Goal: Transaction & Acquisition: Purchase product/service

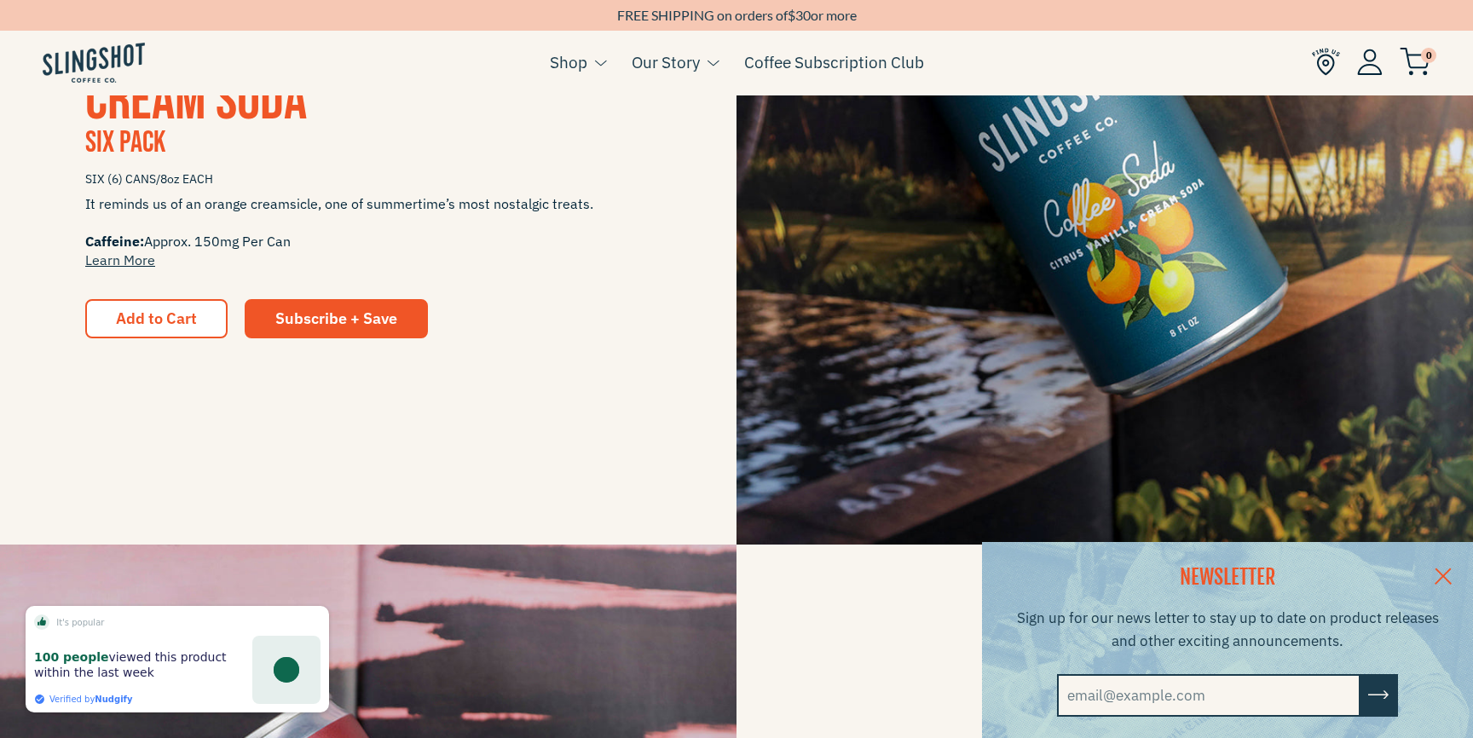
scroll to position [605, 0]
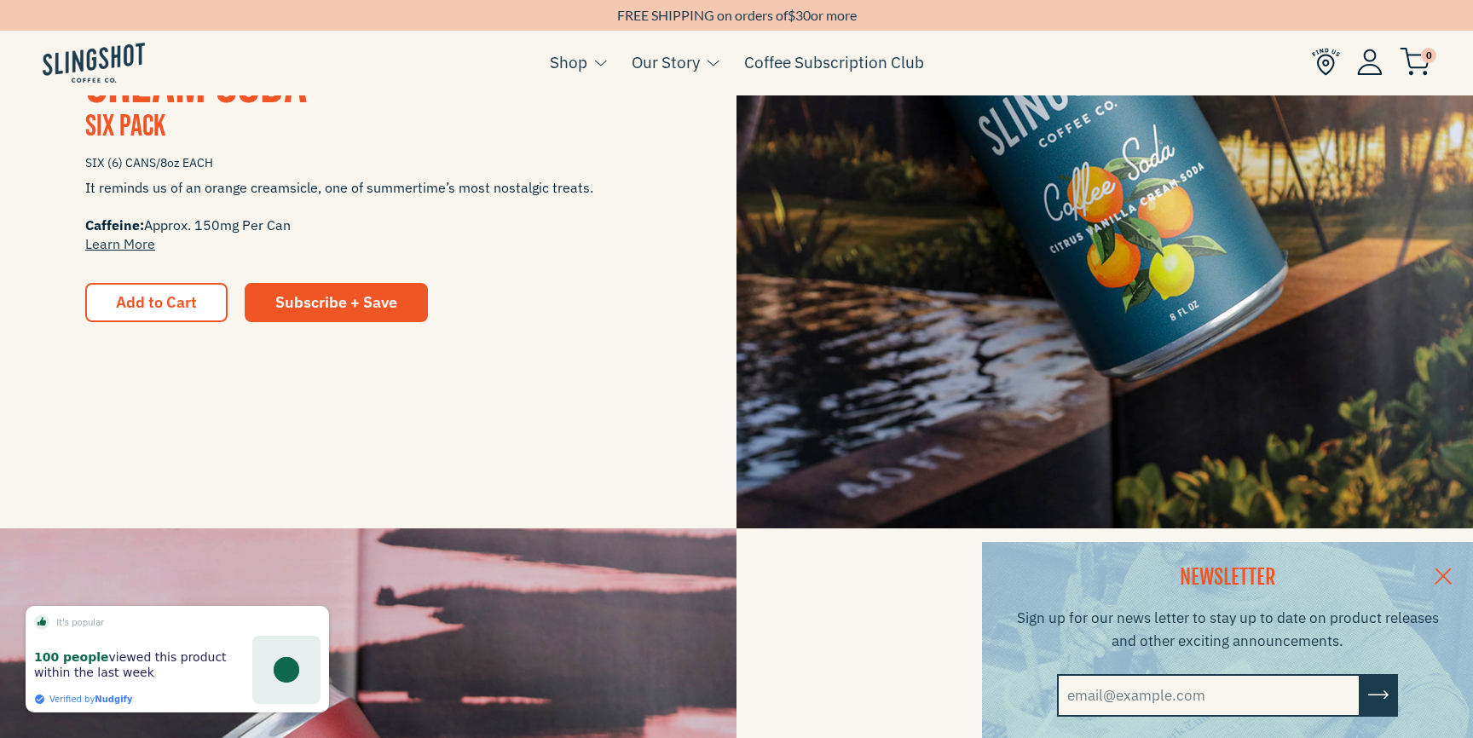
click at [1445, 571] on link at bounding box center [1443, 575] width 60 height 66
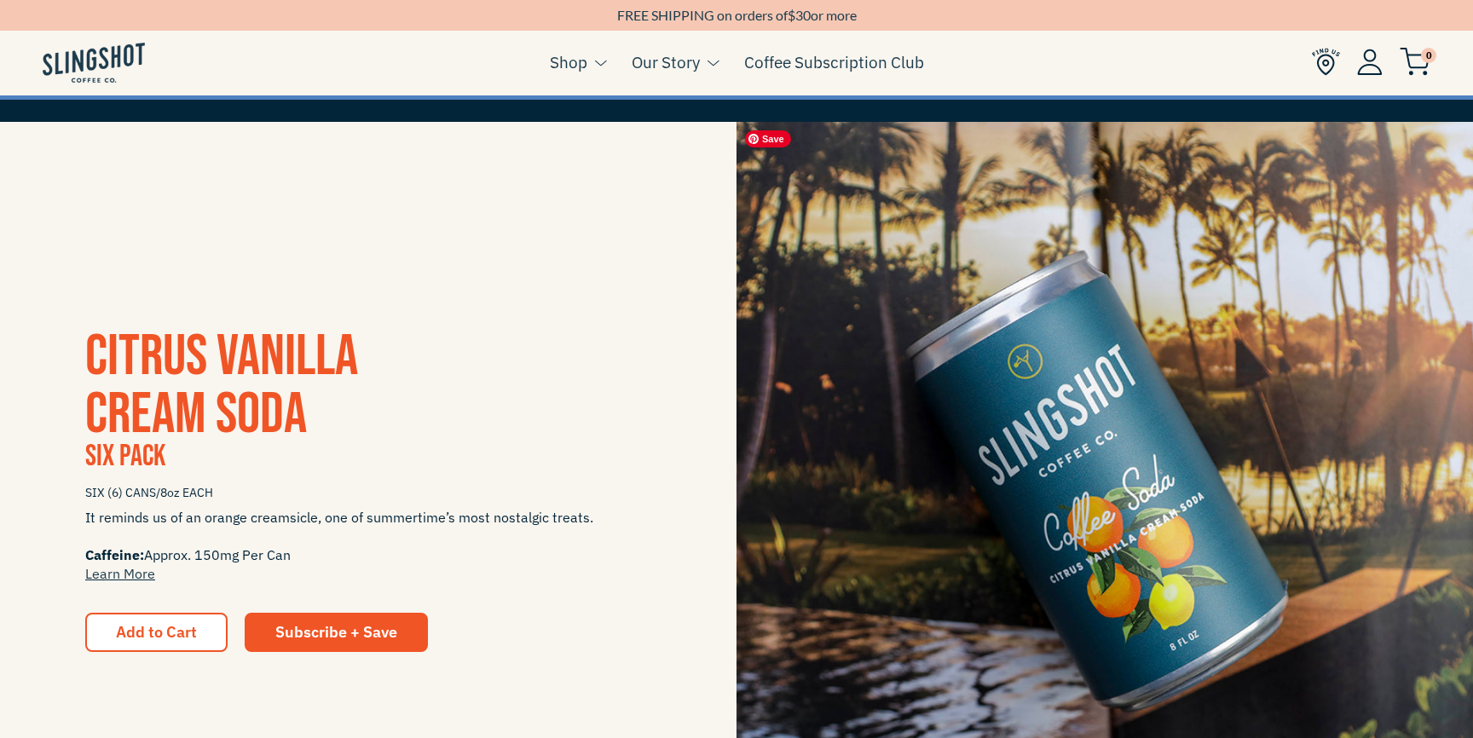
scroll to position [334, 0]
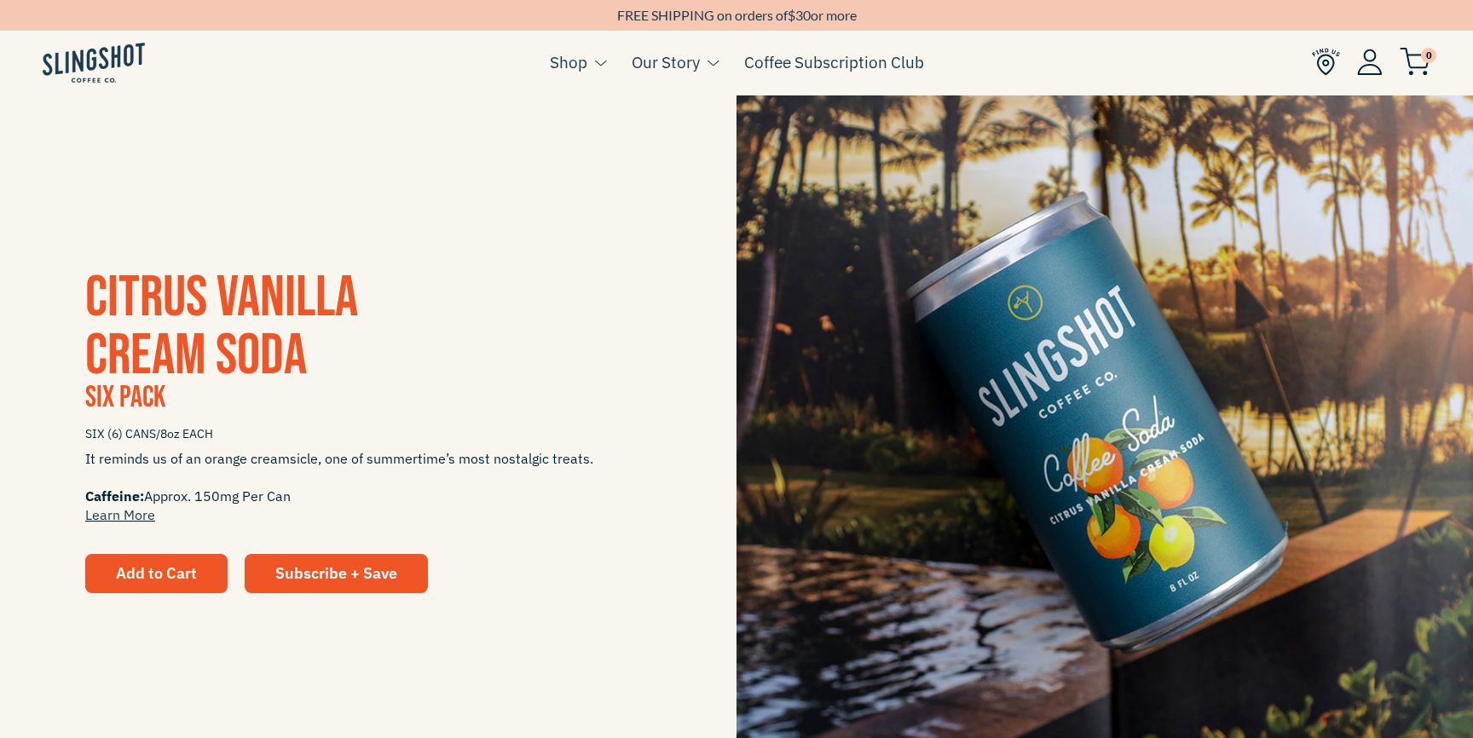
click at [138, 561] on button "Add to Cart" at bounding box center [156, 573] width 142 height 39
click at [162, 570] on span "Add to Cart" at bounding box center [156, 573] width 81 height 20
click at [166, 350] on span "CITRUS VANILLA CREAM SODA" at bounding box center [221, 326] width 273 height 127
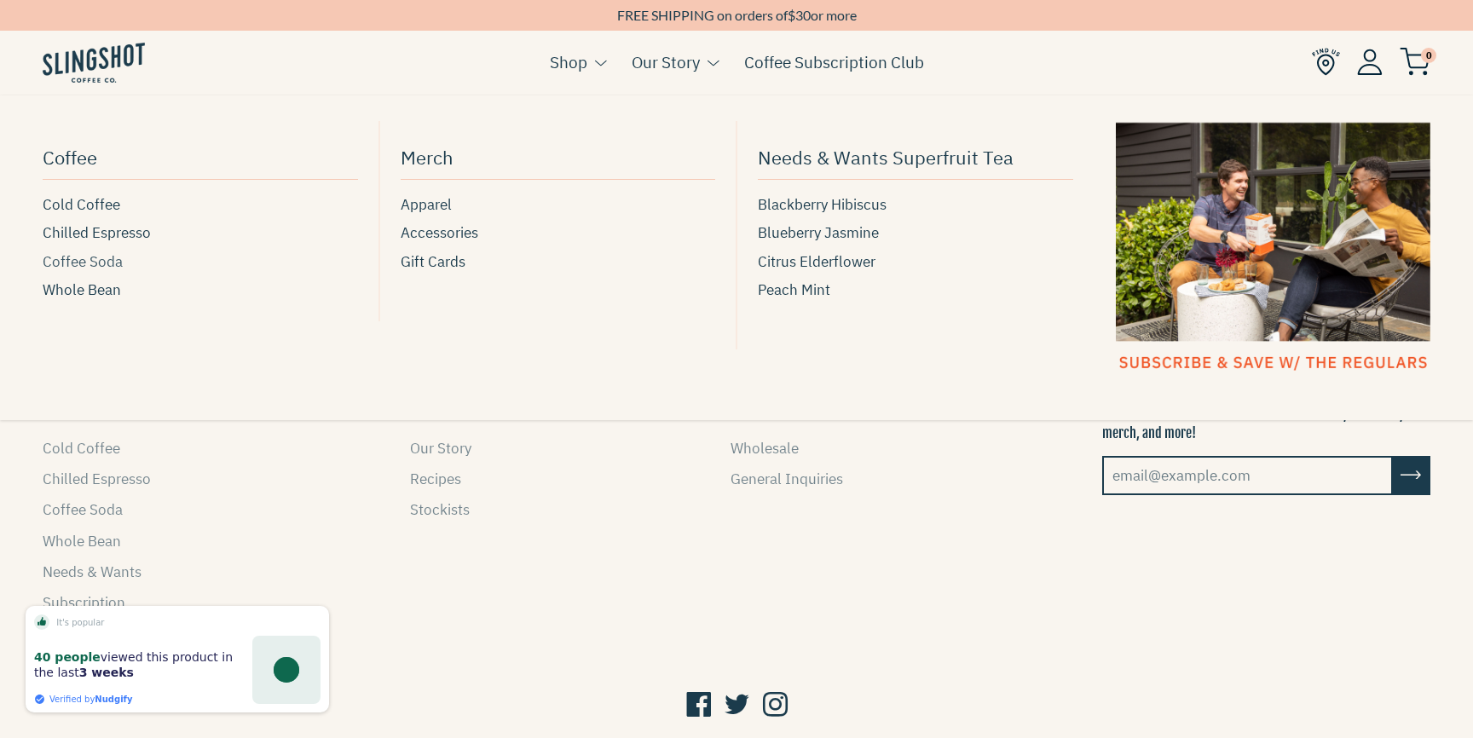
click at [89, 264] on span "Coffee Soda" at bounding box center [83, 262] width 80 height 23
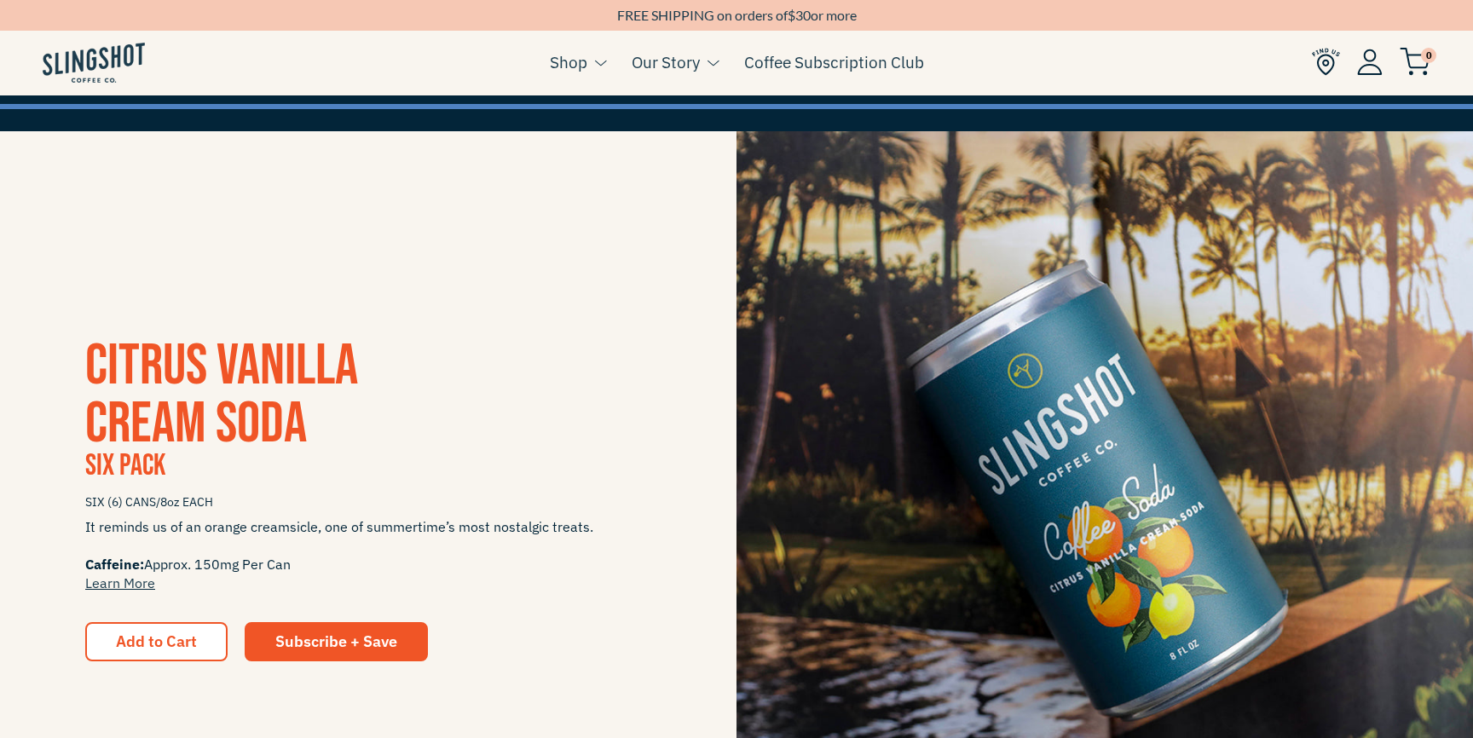
scroll to position [323, 0]
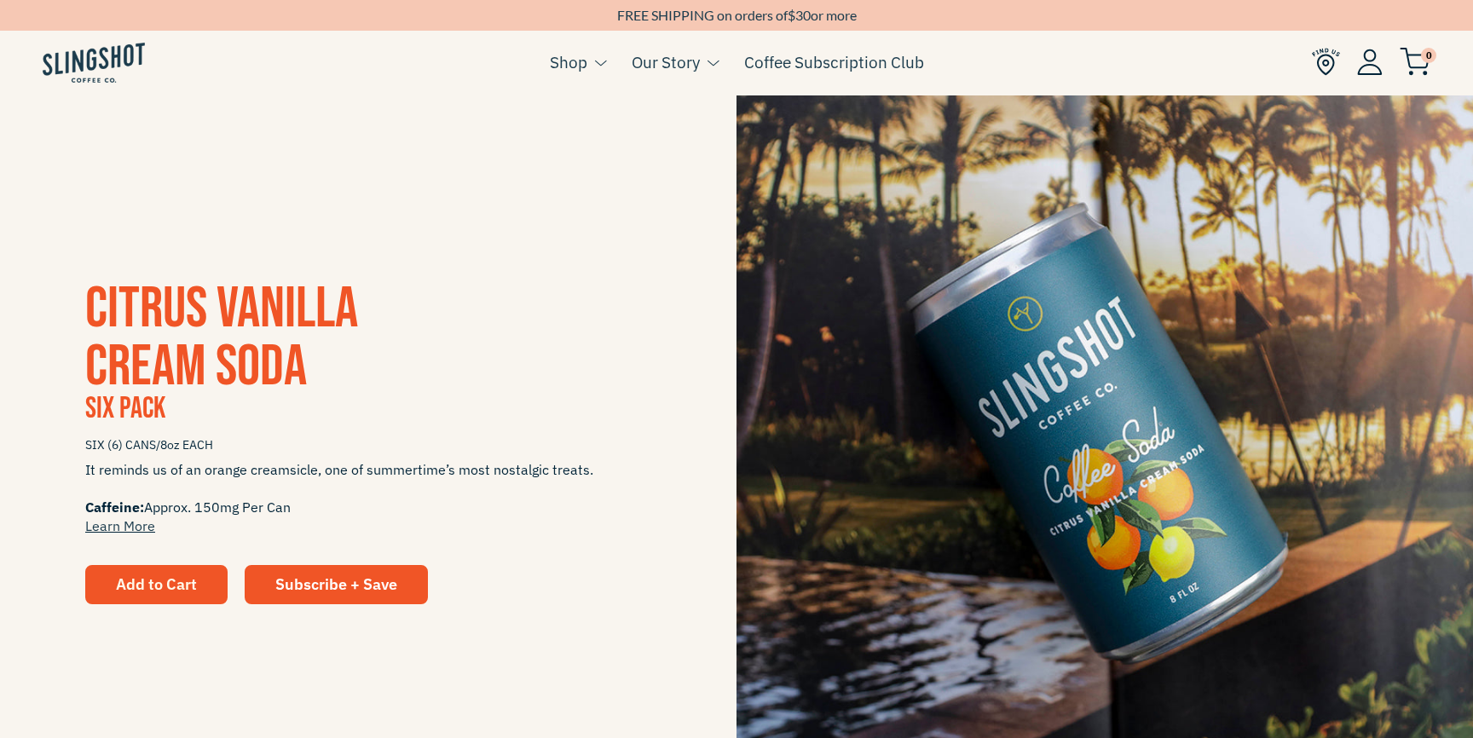
click at [158, 579] on span "Add to Cart" at bounding box center [156, 584] width 81 height 20
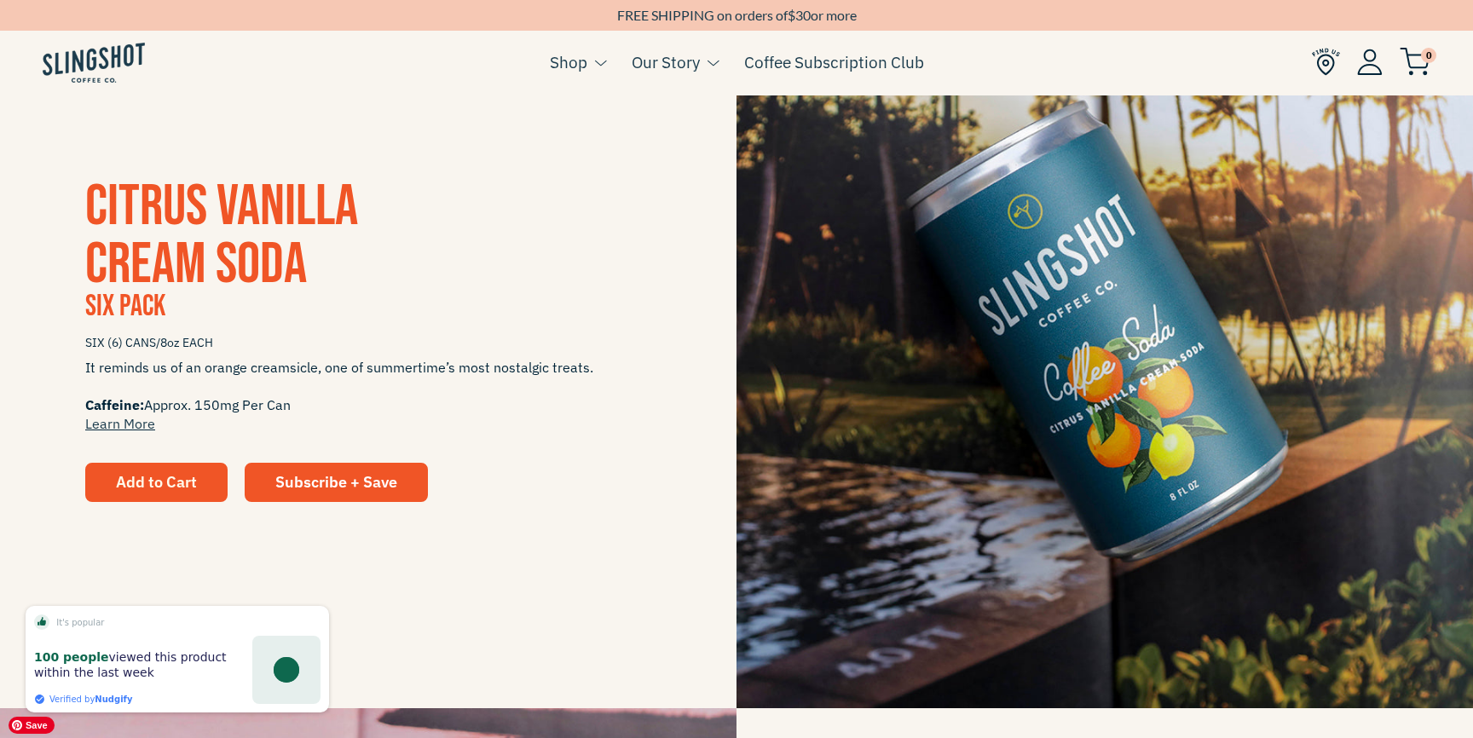
scroll to position [420, 0]
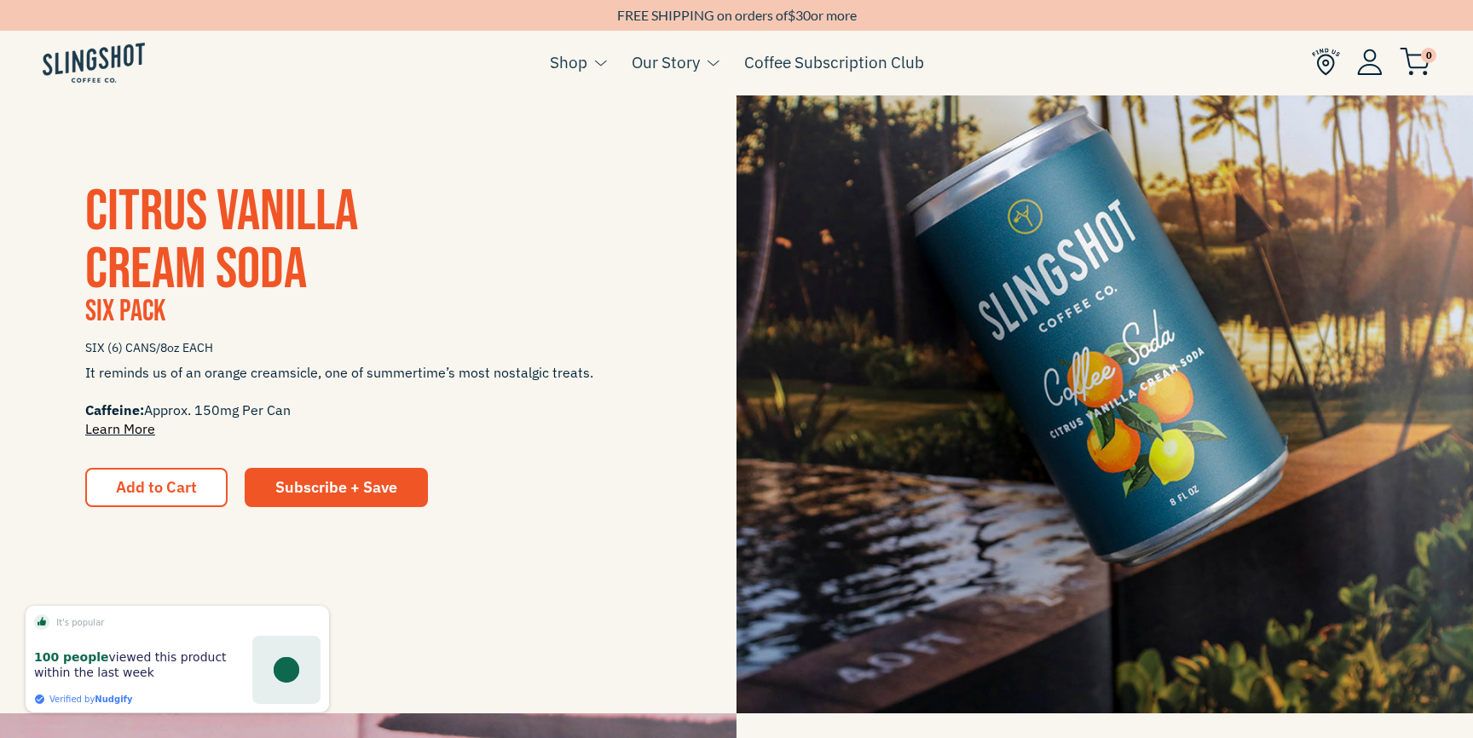
click at [138, 431] on link "Learn More" at bounding box center [120, 428] width 70 height 17
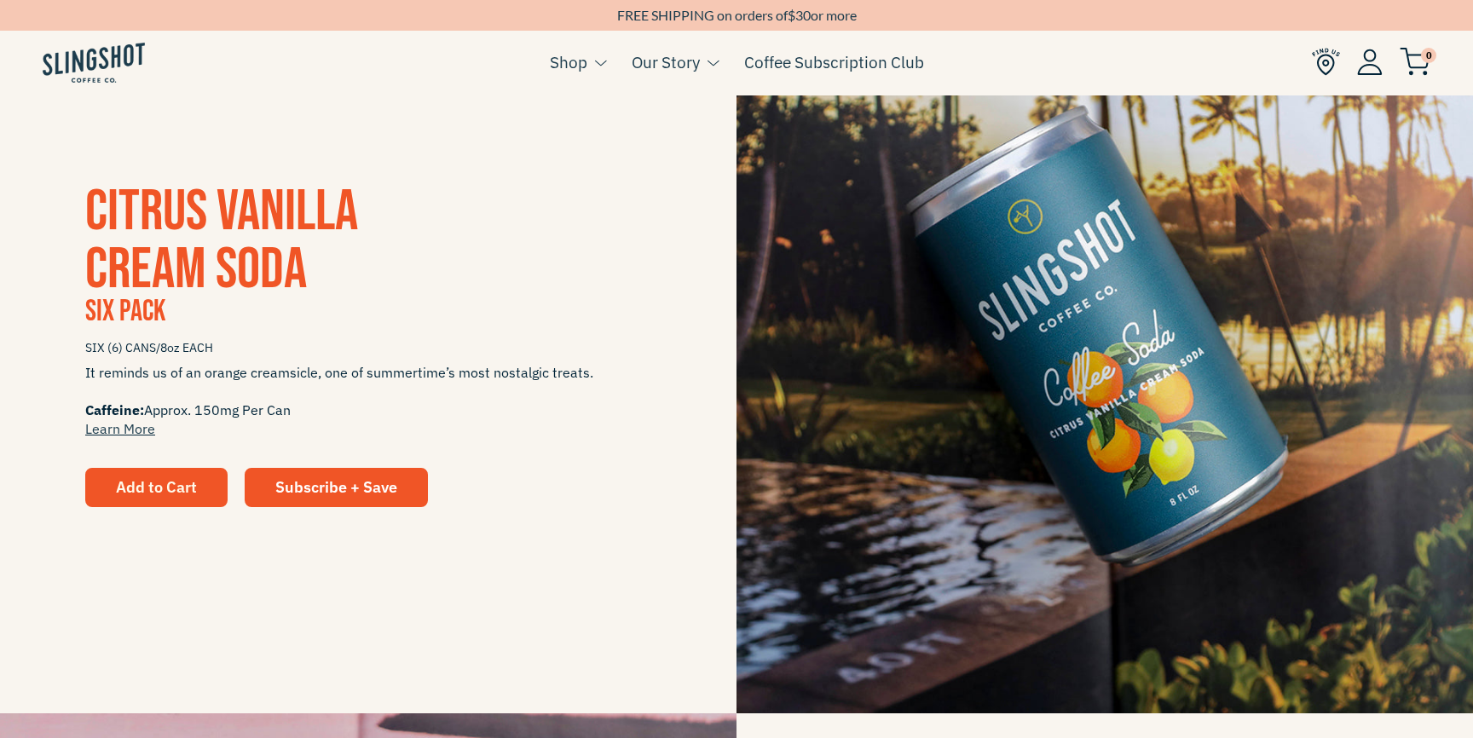
click at [176, 476] on button "Add to Cart" at bounding box center [156, 487] width 142 height 39
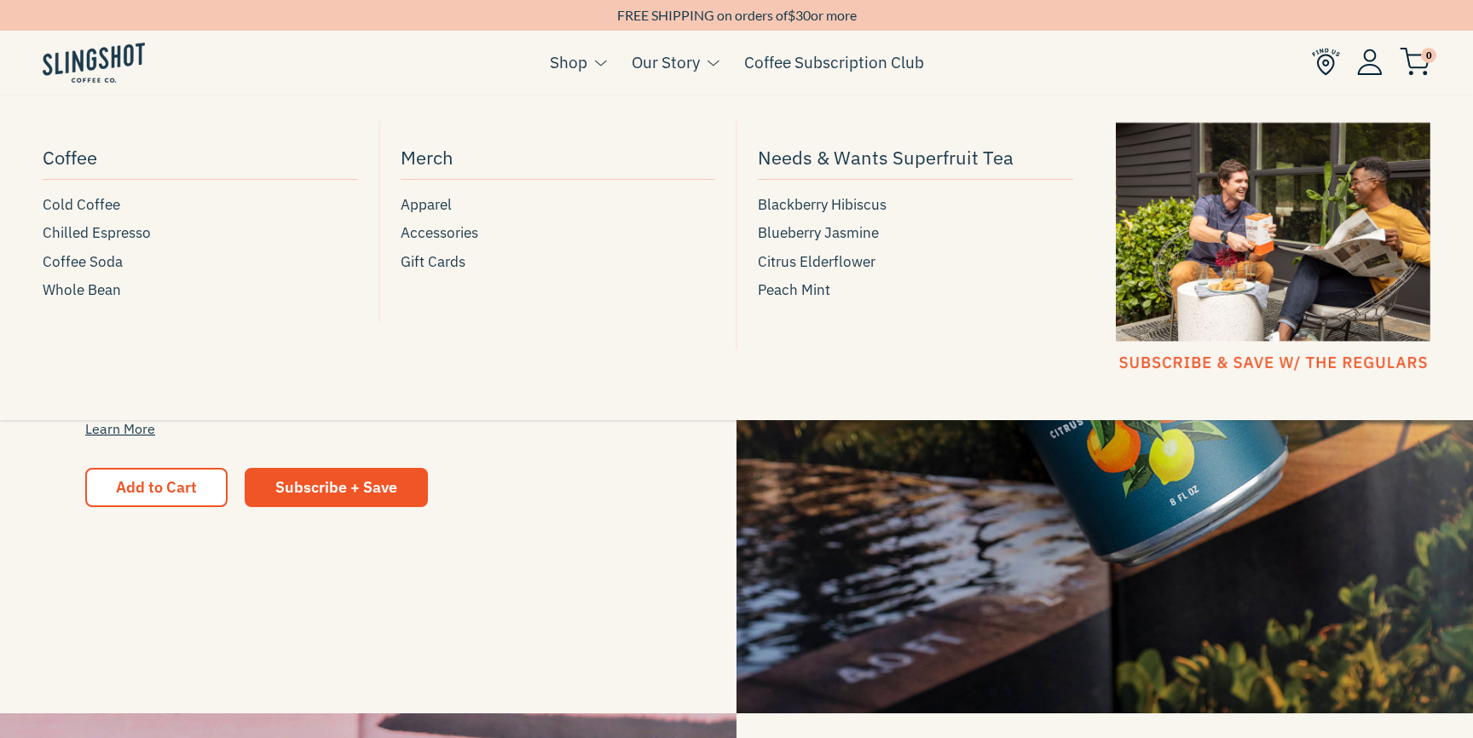
click at [556, 62] on link "Shop" at bounding box center [568, 62] width 37 height 26
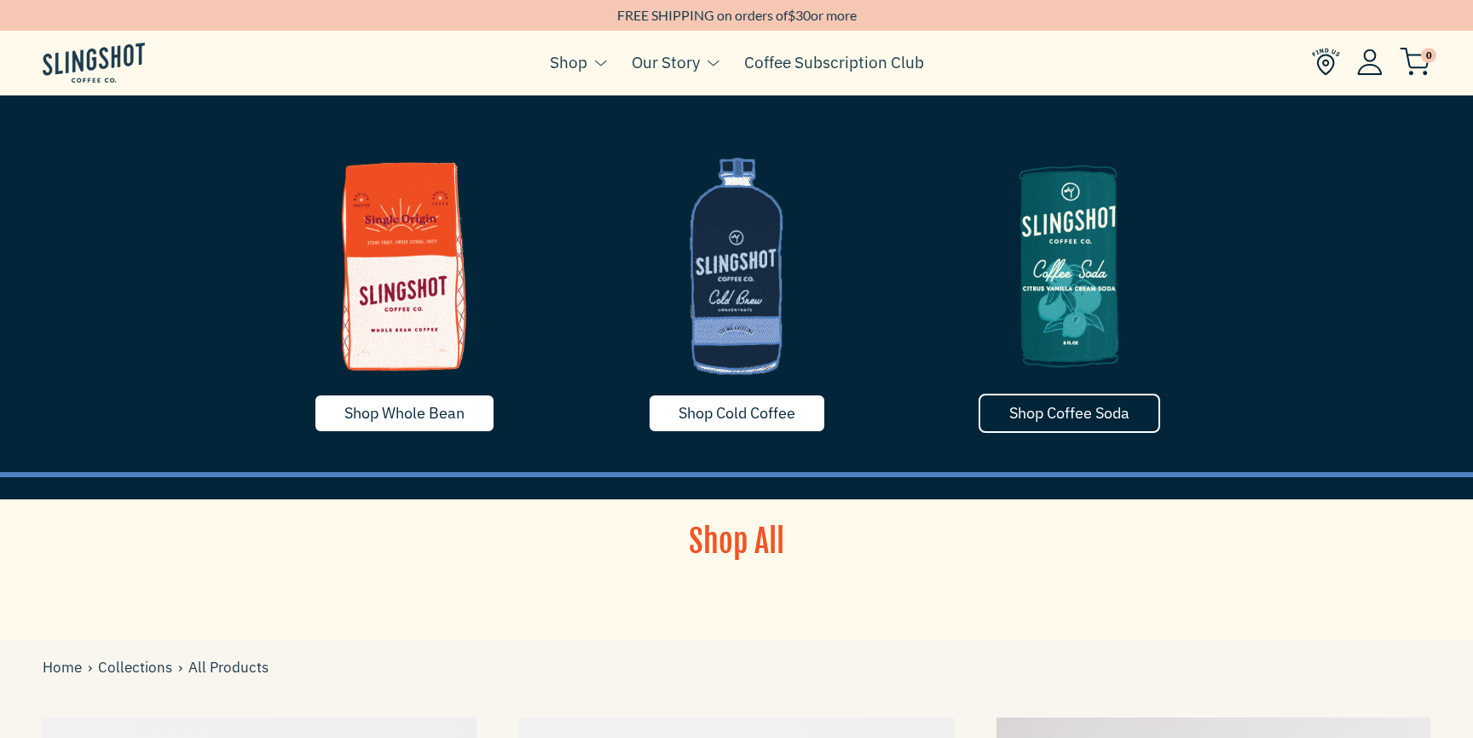
click at [1012, 420] on span "Shop Coffee Soda" at bounding box center [1069, 413] width 120 height 20
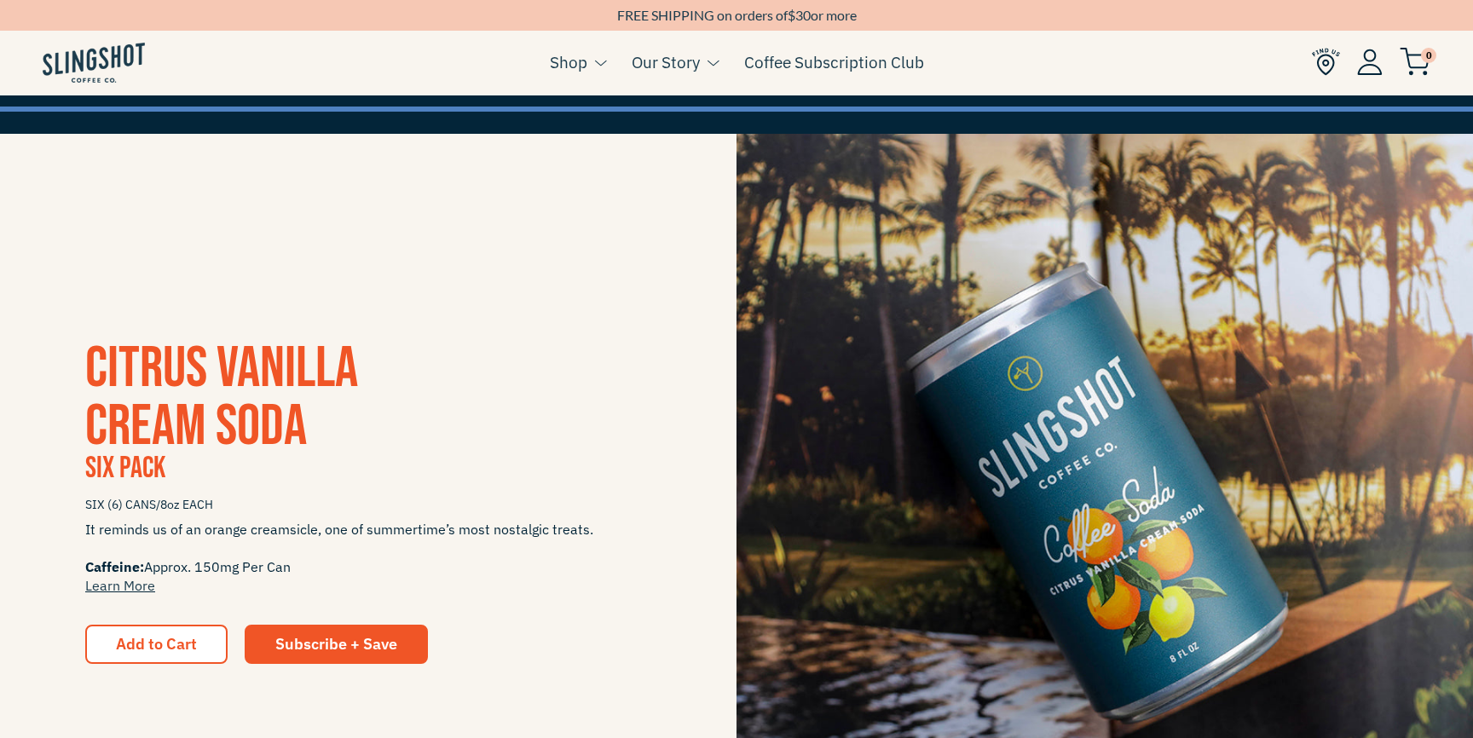
scroll to position [387, 0]
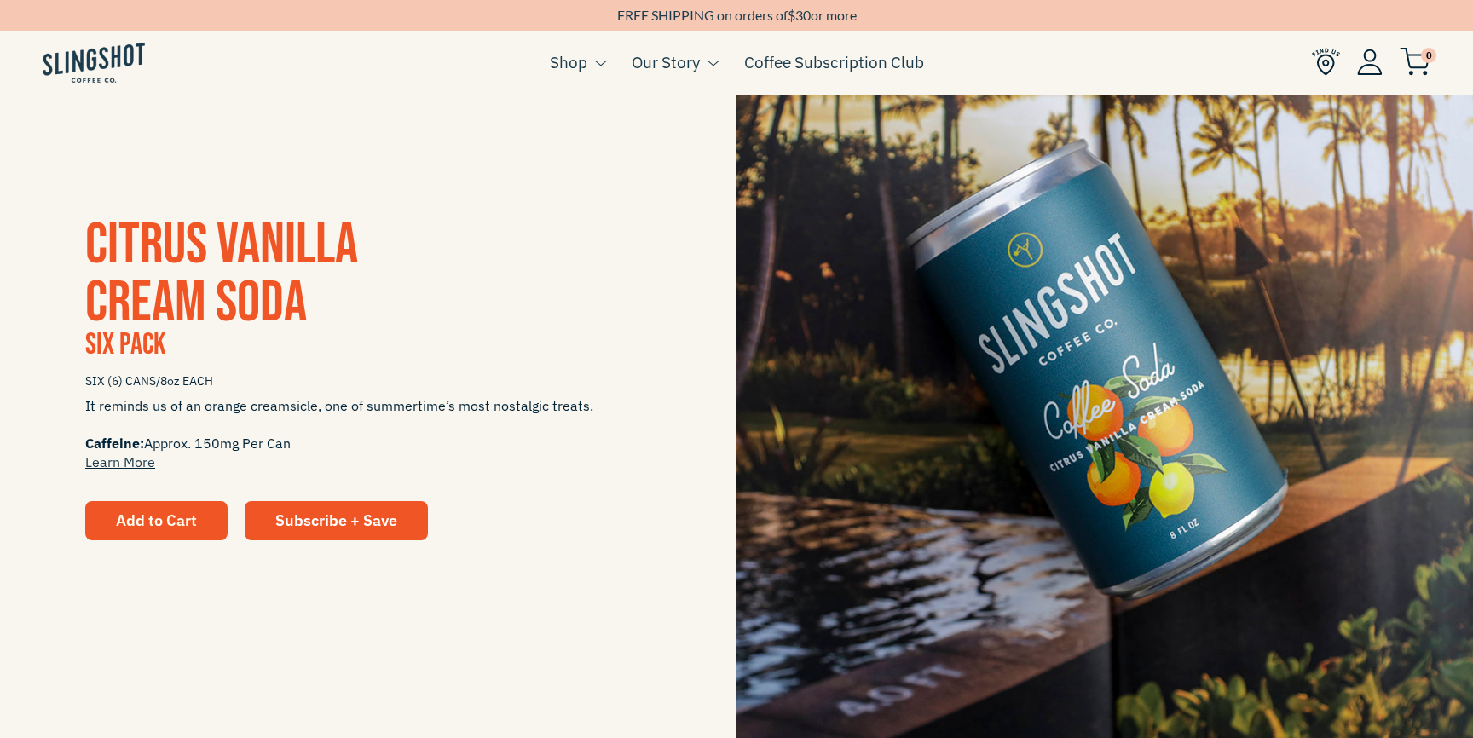
click at [177, 515] on span "Add to Cart" at bounding box center [156, 521] width 81 height 20
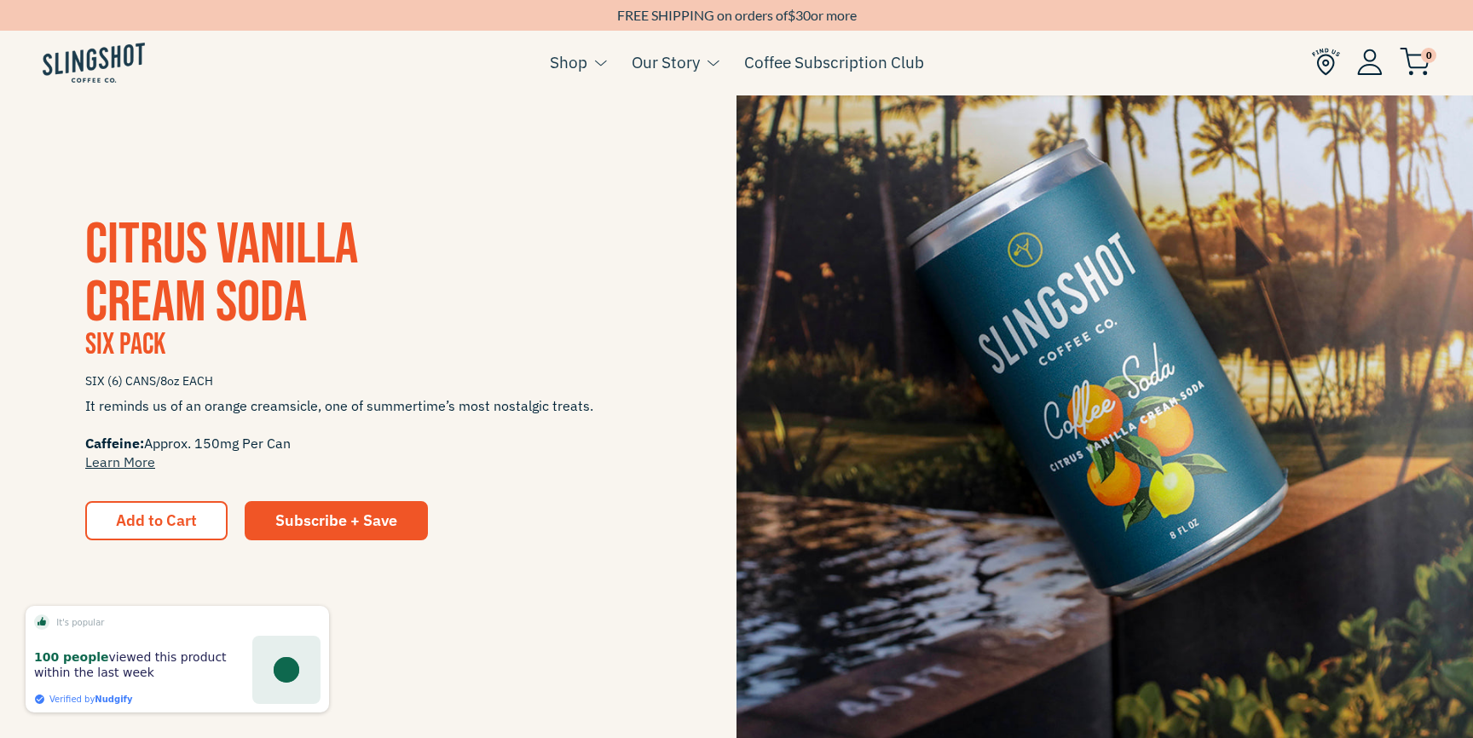
click at [146, 286] on span "CITRUS VANILLA CREAM SODA" at bounding box center [221, 274] width 273 height 127
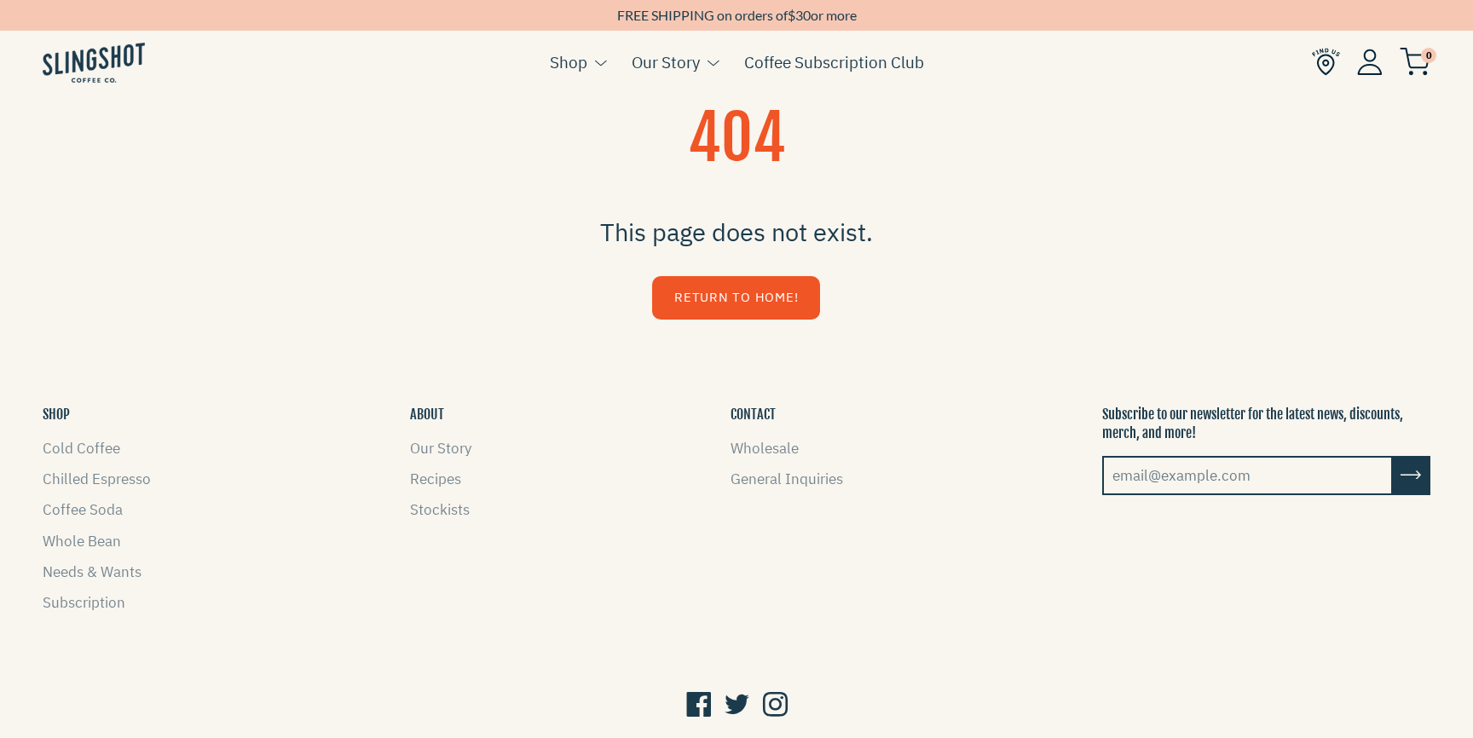
click at [729, 280] on link "Return to Home!" at bounding box center [736, 297] width 168 height 43
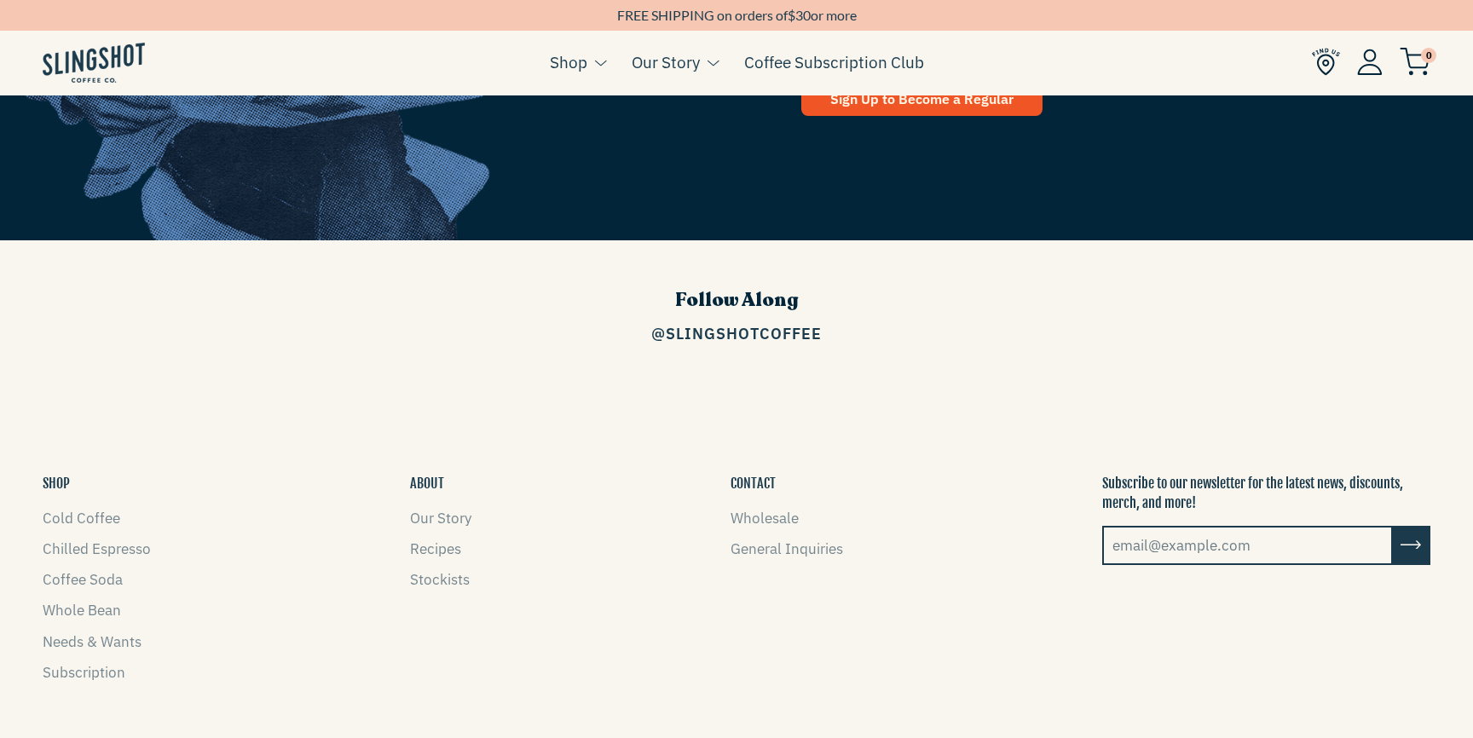
scroll to position [2645, 0]
